Goal: Task Accomplishment & Management: Use online tool/utility

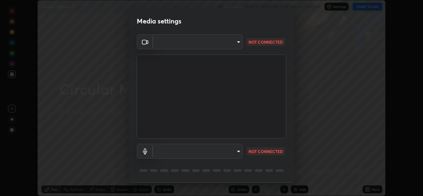
scroll to position [21, 0]
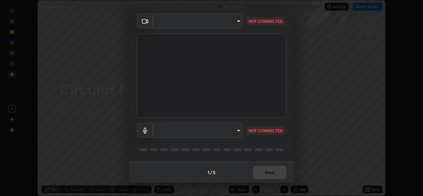
type input "b4951f90531da0d842cdcd629816b7b2be3c5c01230d926a2f210d32d9644bff"
type input "99848f2a9d109760ec62b66e2f255c73a791916cfc686045695a6d5e2156f403"
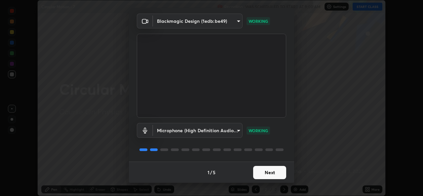
click at [264, 173] on button "Next" at bounding box center [269, 172] width 33 height 13
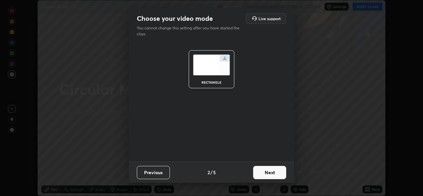
click at [265, 172] on button "Next" at bounding box center [269, 172] width 33 height 13
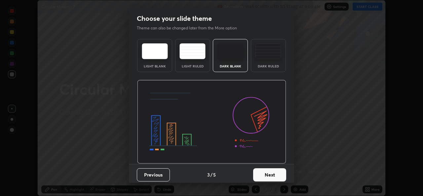
click at [265, 172] on button "Next" at bounding box center [269, 174] width 33 height 13
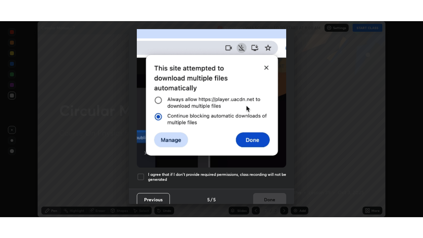
scroll to position [156, 0]
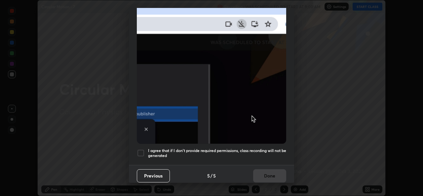
click at [261, 148] on h5 "I agree that if I don't provide required permissions, class recording will not …" at bounding box center [217, 153] width 138 height 10
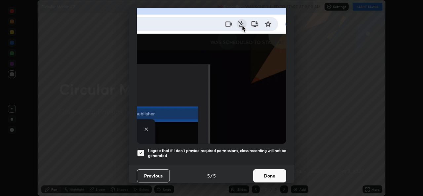
click at [265, 171] on button "Done" at bounding box center [269, 175] width 33 height 13
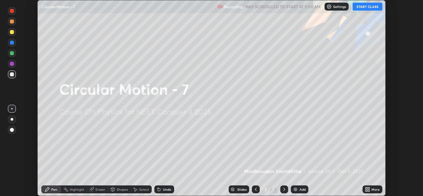
click at [370, 7] on button "START CLASS" at bounding box center [367, 7] width 30 height 8
click at [299, 185] on div "Add" at bounding box center [300, 189] width 18 height 8
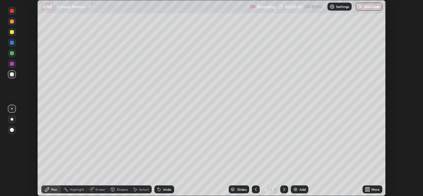
click at [371, 188] on div "More" at bounding box center [372, 189] width 20 height 8
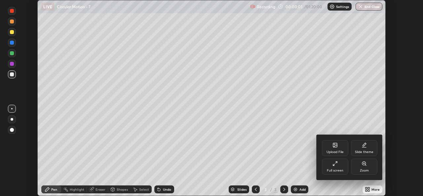
click at [333, 167] on div "Full screen" at bounding box center [335, 166] width 26 height 16
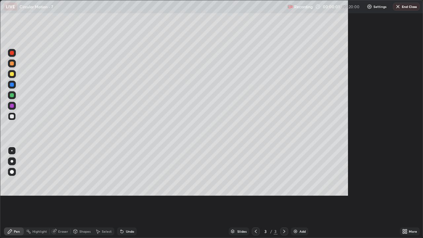
scroll to position [238, 423]
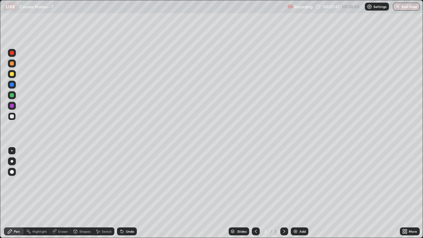
click at [16, 195] on div "Pen" at bounding box center [17, 230] width 6 height 3
click at [62, 195] on div "Eraser" at bounding box center [63, 230] width 10 height 3
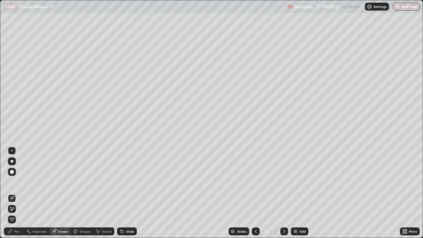
click at [17, 195] on div "Pen" at bounding box center [17, 230] width 6 height 3
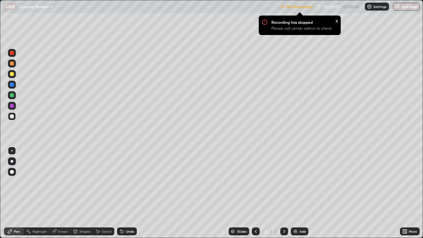
click at [375, 5] on p "Settings" at bounding box center [379, 6] width 13 height 3
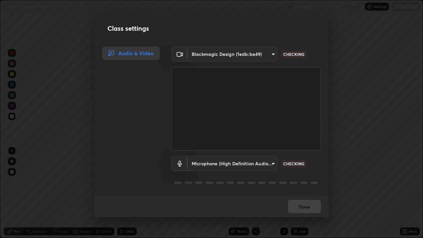
scroll to position [1, 0]
click at [223, 56] on body "Erase all LIVE Circular Motion - 7 Recording 00:15:00 / 01:20:00 Settings End C…" at bounding box center [211, 119] width 423 height 238
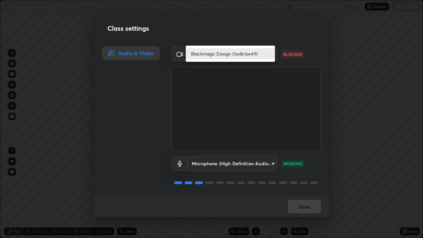
scroll to position [0, 0]
click at [180, 54] on div at bounding box center [211, 119] width 423 height 238
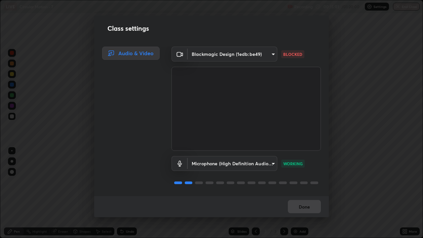
click at [207, 53] on body "Erase all LIVE Circular Motion - 7 Recording 00:15:01 / 01:20:00 Settings End C…" at bounding box center [211, 119] width 423 height 238
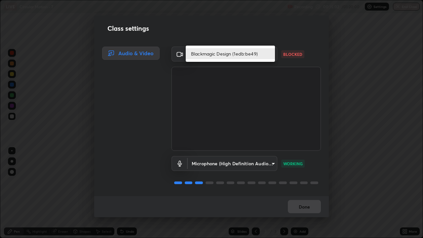
click at [177, 58] on div at bounding box center [211, 119] width 423 height 238
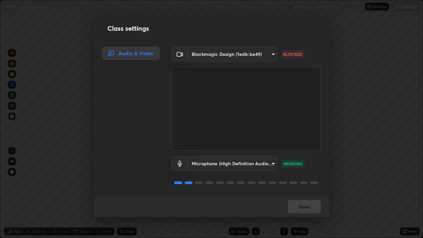
click at [140, 52] on div "Audio & Video" at bounding box center [130, 53] width 57 height 13
click at [221, 165] on body "Erase all LIVE Circular Motion - 7 Recording 00:15:09 / 01:20:00 Settings End C…" at bounding box center [211, 119] width 423 height 238
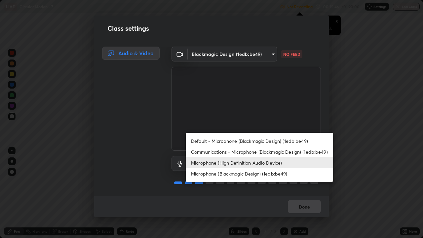
click at [176, 139] on div at bounding box center [211, 119] width 423 height 238
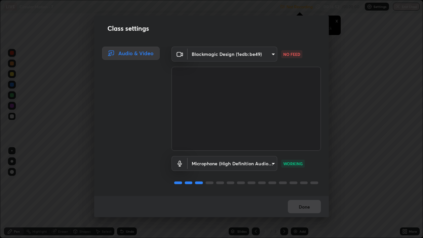
click at [269, 54] on body "Erase all LIVE Circular Motion - 7 Not Recording Recording has stopped Please c…" at bounding box center [211, 119] width 423 height 238
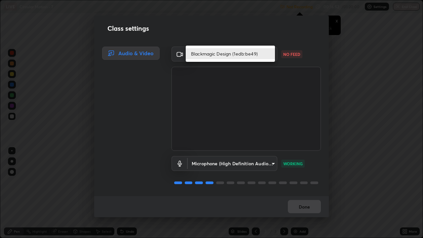
click at [237, 53] on li "Blackmagic Design (1edb:be49)" at bounding box center [230, 53] width 89 height 11
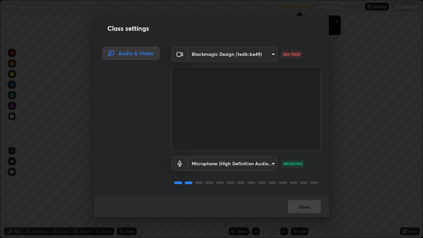
click at [270, 53] on body "Erase all LIVE Circular Motion - 7 Not Recording Recording has stopped Please c…" at bounding box center [211, 119] width 423 height 238
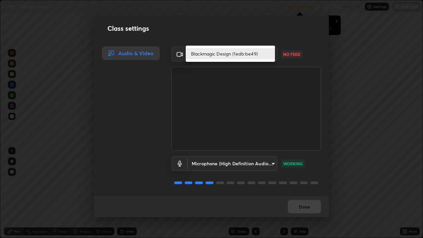
click at [238, 55] on li "Blackmagic Design (1edb:be49)" at bounding box center [230, 53] width 89 height 11
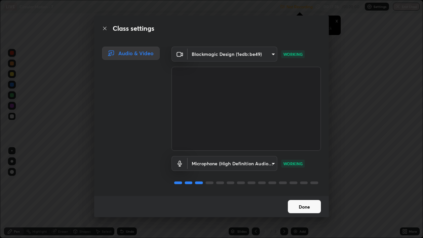
click at [270, 53] on body "Erase all LIVE Circular Motion - 7 Not Recording Recording has stopped Please c…" at bounding box center [211, 119] width 423 height 238
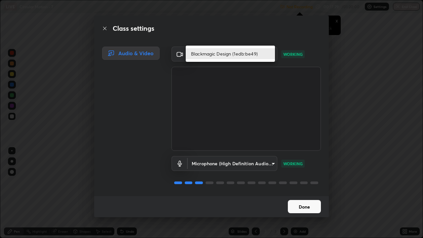
click at [236, 53] on li "Blackmagic Design (1edb:be49)" at bounding box center [230, 53] width 89 height 11
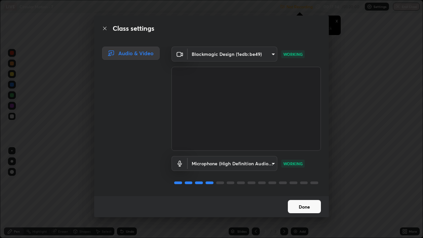
click at [309, 195] on button "Done" at bounding box center [304, 206] width 33 height 13
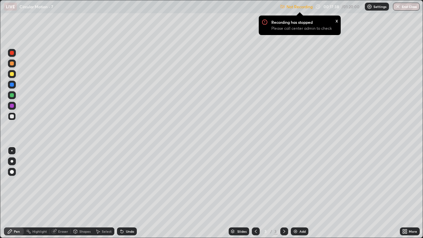
click at [374, 7] on p "Settings" at bounding box center [379, 6] width 13 height 3
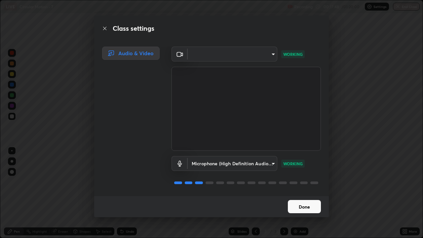
click at [308, 195] on button "Done" at bounding box center [304, 206] width 33 height 13
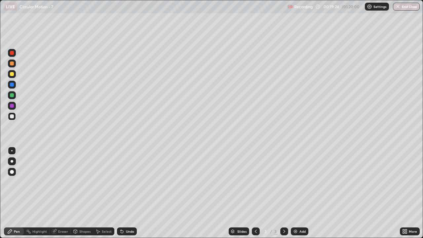
click at [61, 195] on div "Eraser" at bounding box center [63, 230] width 10 height 3
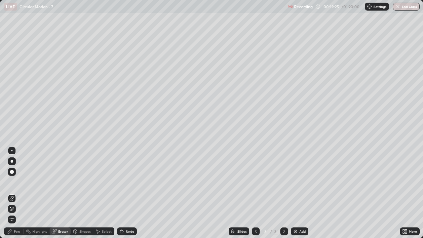
click at [16, 195] on div "Pen" at bounding box center [17, 230] width 6 height 3
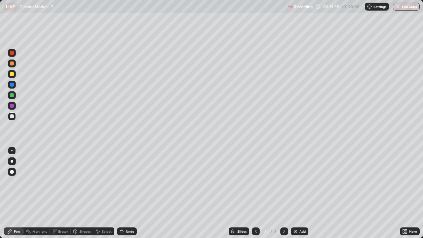
click at [61, 195] on div "Eraser" at bounding box center [63, 230] width 10 height 3
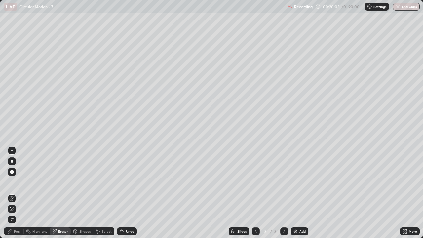
click at [16, 195] on div "Pen" at bounding box center [17, 230] width 6 height 3
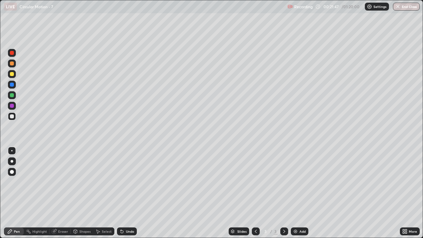
click at [62, 195] on div "Eraser" at bounding box center [63, 230] width 10 height 3
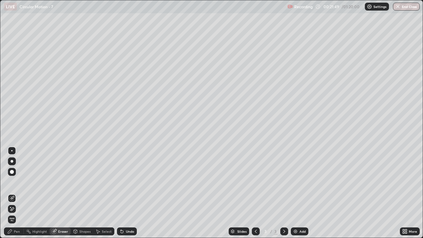
click at [18, 195] on div "Pen" at bounding box center [17, 230] width 6 height 3
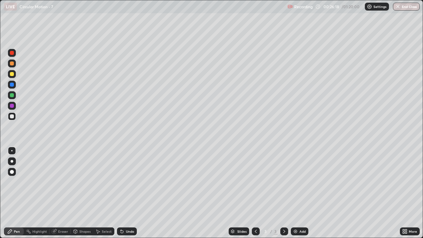
click at [16, 195] on div "Pen" at bounding box center [17, 230] width 6 height 3
click at [345, 195] on div "Slides 3 / 3 Add" at bounding box center [268, 231] width 263 height 13
click at [350, 195] on div "Slides 3 / 3 Add" at bounding box center [268, 231] width 263 height 13
click at [346, 195] on div "Slides 3 / 3 Add" at bounding box center [268, 231] width 263 height 13
click at [18, 195] on div "Pen" at bounding box center [14, 231] width 20 height 8
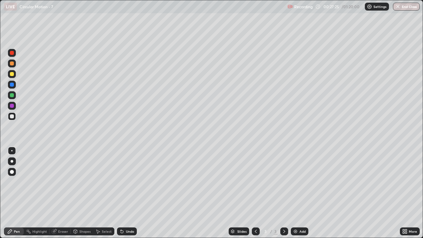
click at [352, 195] on div "Slides 3 / 3 Add" at bounding box center [268, 231] width 263 height 13
click at [60, 195] on div "Eraser" at bounding box center [60, 231] width 21 height 8
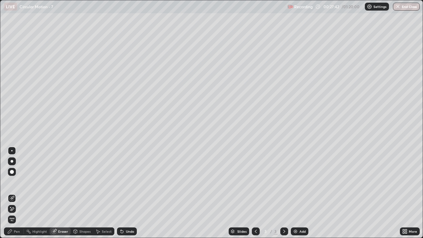
click at [350, 195] on div "Slides 3 / 3 Add" at bounding box center [268, 231] width 263 height 13
click at [352, 195] on div "Slides 3 / 3 Add" at bounding box center [268, 231] width 263 height 13
click at [18, 195] on div "Pen" at bounding box center [14, 231] width 20 height 8
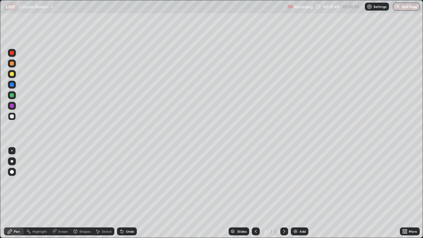
click at [360, 195] on div "Slides 3 / 3 Add" at bounding box center [268, 231] width 263 height 13
click at [301, 195] on div "Add" at bounding box center [302, 230] width 6 height 3
click at [67, 195] on div "Eraser" at bounding box center [63, 230] width 10 height 3
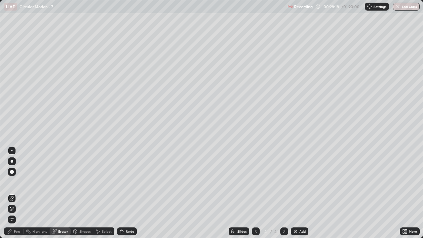
click at [19, 195] on div "Pen" at bounding box center [17, 230] width 6 height 3
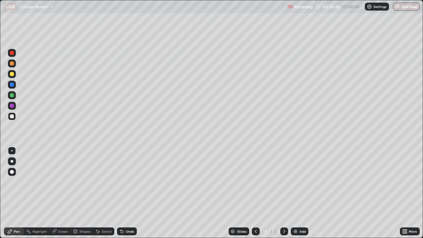
click at [61, 195] on div "Eraser" at bounding box center [63, 230] width 10 height 3
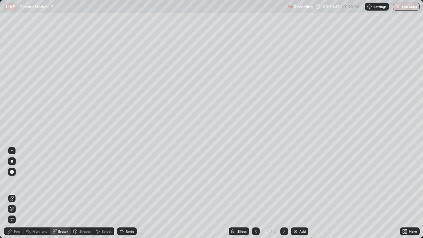
click at [16, 195] on div "Pen" at bounding box center [17, 230] width 6 height 3
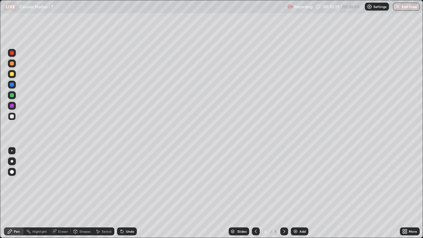
click at [61, 195] on div "Eraser" at bounding box center [60, 231] width 21 height 8
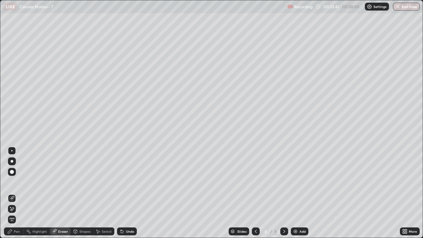
click at [17, 195] on div "Pen" at bounding box center [17, 230] width 6 height 3
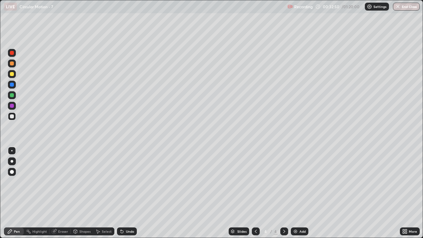
click at [300, 195] on div "Add" at bounding box center [300, 231] width 18 height 8
click at [64, 195] on div "Eraser" at bounding box center [60, 231] width 21 height 8
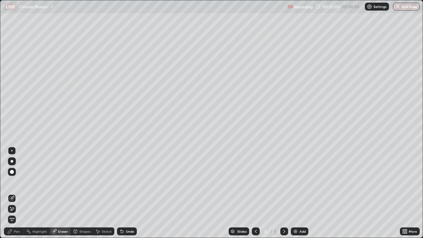
click at [12, 195] on icon at bounding box center [9, 231] width 5 height 5
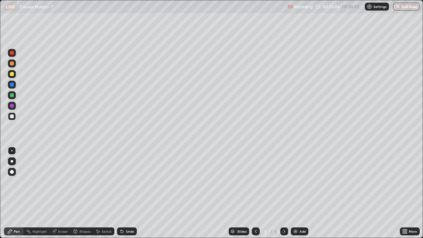
click at [258, 195] on div at bounding box center [256, 231] width 8 height 8
click at [61, 195] on div "Eraser" at bounding box center [63, 230] width 10 height 3
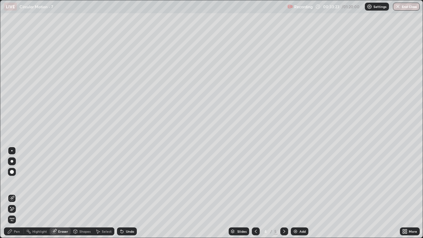
click at [19, 195] on div "Pen" at bounding box center [14, 231] width 20 height 8
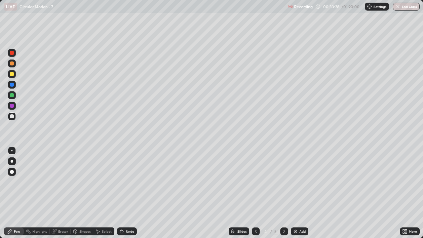
click at [61, 195] on div "Eraser" at bounding box center [63, 230] width 10 height 3
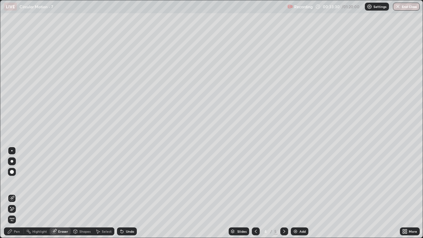
click at [18, 195] on div "Pen" at bounding box center [17, 230] width 6 height 3
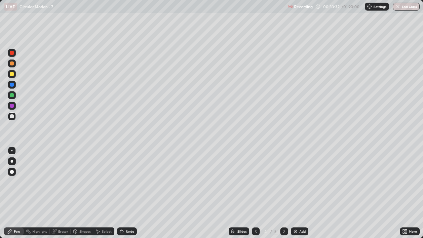
click at [286, 195] on div at bounding box center [284, 231] width 8 height 13
click at [256, 195] on icon at bounding box center [255, 231] width 5 height 5
click at [283, 195] on icon at bounding box center [283, 231] width 5 height 5
click at [255, 195] on icon at bounding box center [255, 231] width 5 height 5
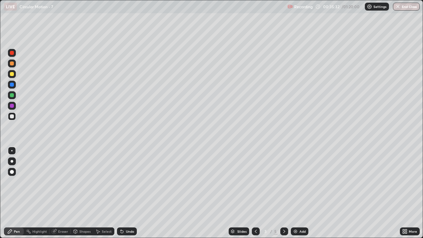
click at [256, 195] on icon at bounding box center [255, 231] width 5 height 5
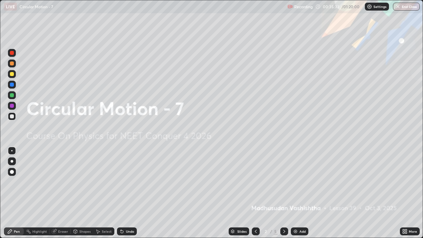
click at [280, 195] on div at bounding box center [284, 231] width 8 height 8
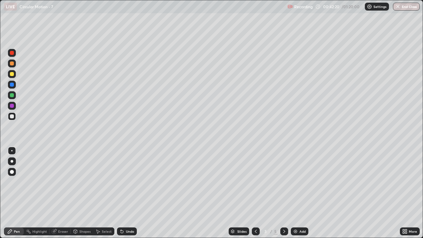
click at [283, 195] on icon at bounding box center [283, 231] width 5 height 5
click at [253, 195] on div at bounding box center [256, 231] width 8 height 13
click at [346, 195] on div "Slides 3 / 5 Add" at bounding box center [268, 231] width 263 height 13
click at [343, 195] on div "Slides 3 / 5 Add" at bounding box center [268, 231] width 263 height 13
click at [284, 195] on div at bounding box center [284, 231] width 8 height 8
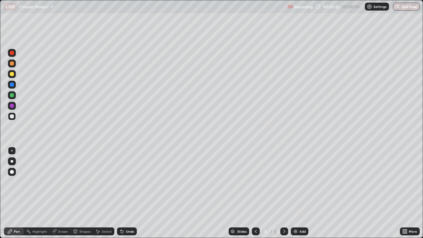
click at [259, 195] on div at bounding box center [256, 231] width 8 height 8
click at [275, 195] on div "5" at bounding box center [275, 231] width 4 height 6
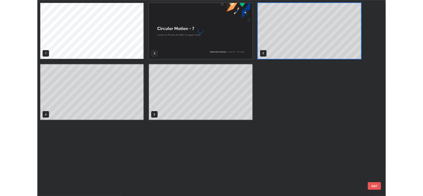
scroll to position [235, 419]
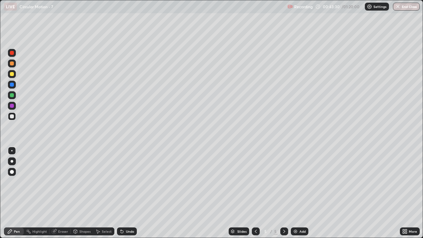
click at [253, 195] on div at bounding box center [256, 231] width 8 height 8
click at [283, 195] on icon at bounding box center [283, 231] width 5 height 5
click at [256, 195] on div at bounding box center [256, 231] width 8 height 13
click at [280, 195] on div at bounding box center [284, 231] width 8 height 13
click at [253, 195] on icon at bounding box center [255, 231] width 5 height 5
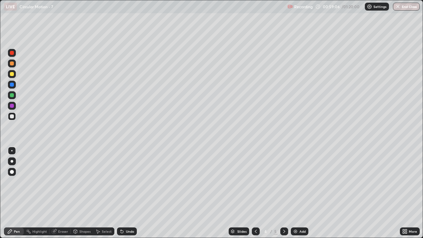
click at [283, 195] on icon at bounding box center [283, 231] width 5 height 5
click at [303, 195] on div "Add" at bounding box center [300, 231] width 18 height 8
click at [254, 195] on div at bounding box center [256, 231] width 8 height 8
click at [283, 195] on icon at bounding box center [283, 231] width 5 height 5
click at [299, 195] on div "Add" at bounding box center [300, 231] width 18 height 8
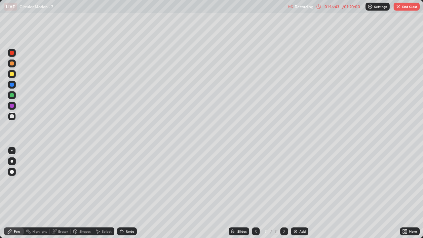
click at [399, 4] on img "button" at bounding box center [397, 6] width 5 height 5
click at [400, 3] on div at bounding box center [211, 119] width 423 height 238
click at [398, 3] on button "End Class" at bounding box center [406, 7] width 26 height 8
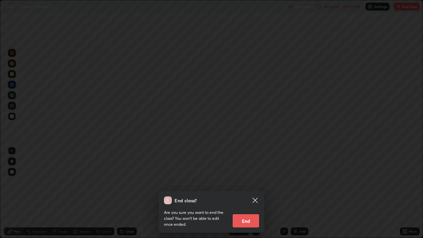
click at [180, 195] on p "Are you sure you want to end the class? You won’t be able to edit once ended." at bounding box center [195, 218] width 63 height 18
click at [233, 195] on button "End" at bounding box center [245, 220] width 26 height 13
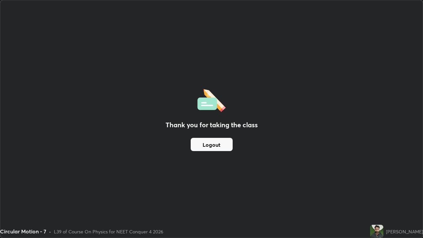
click at [205, 141] on button "Logout" at bounding box center [212, 144] width 42 height 13
click at [193, 146] on button "Logout" at bounding box center [212, 144] width 42 height 13
click at [175, 161] on div "Thank you for taking the class Logout" at bounding box center [211, 118] width 422 height 237
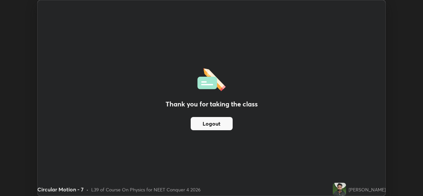
scroll to position [32825, 32598]
